Goal: Task Accomplishment & Management: Use online tool/utility

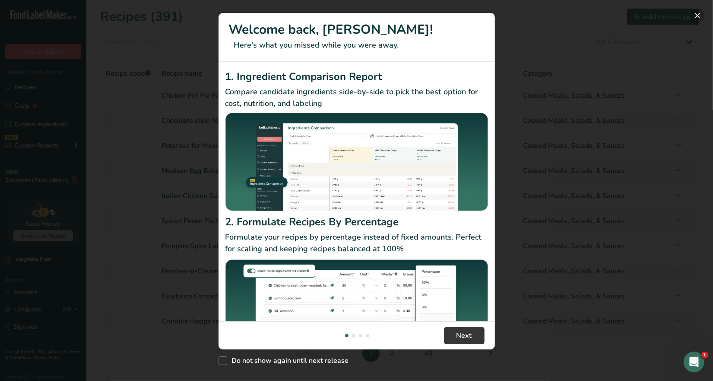
drag, startPoint x: 699, startPoint y: 14, endPoint x: 694, endPoint y: 17, distance: 6.2
click at [699, 14] on button "New Features" at bounding box center [698, 16] width 14 height 14
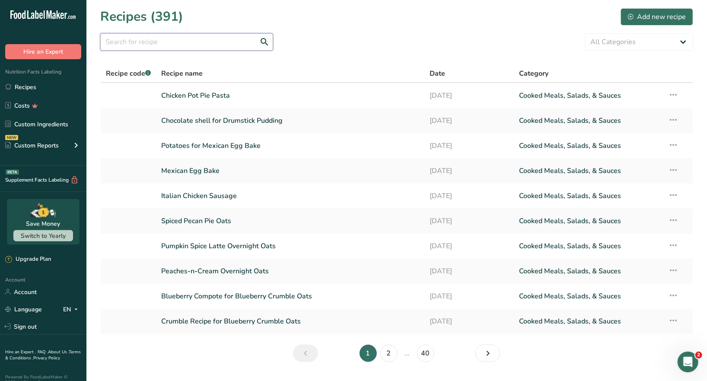
click at [122, 42] on input "text" at bounding box center [186, 41] width 173 height 17
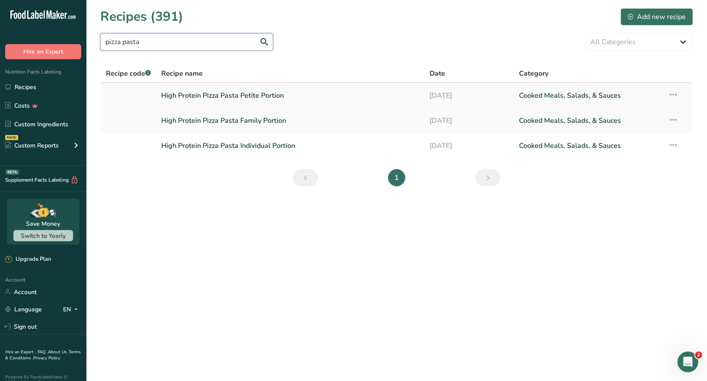
type input "pizza pasta"
click at [268, 96] on link "High Protein Pizza Pasta Petite Portion" at bounding box center [290, 95] width 258 height 18
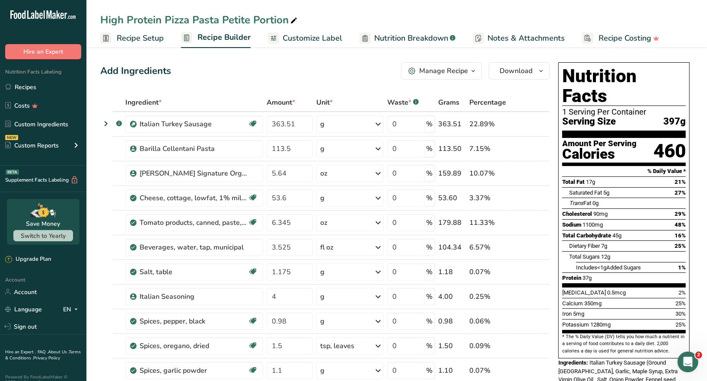
click at [462, 73] on div "Manage Recipe" at bounding box center [443, 71] width 49 height 10
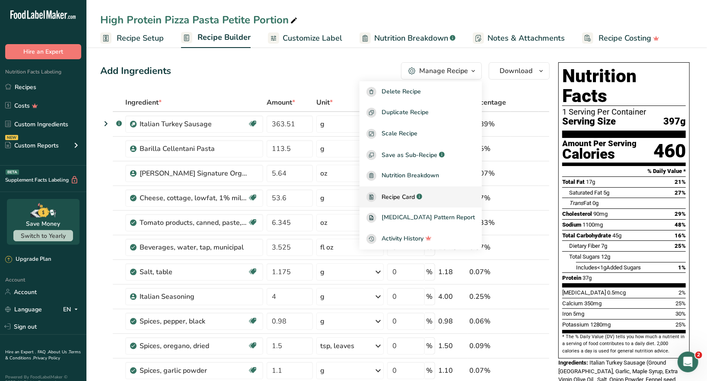
click at [415, 197] on span "Recipe Card" at bounding box center [398, 196] width 33 height 9
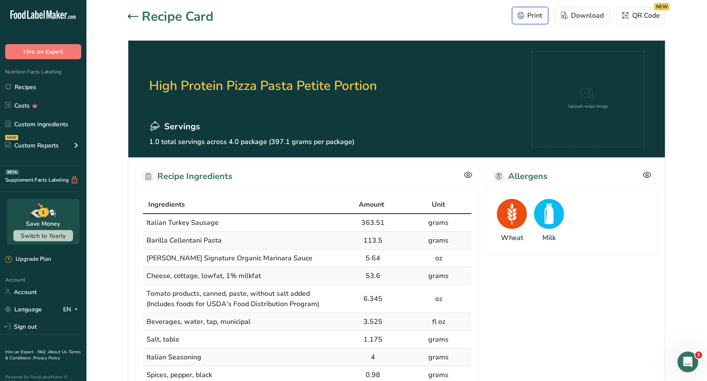
click at [533, 16] on div "Print" at bounding box center [530, 15] width 25 height 10
